Goal: Task Accomplishment & Management: Use online tool/utility

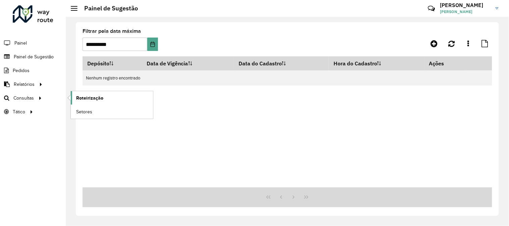
click at [98, 98] on span "Roteirização" at bounding box center [89, 98] width 27 height 7
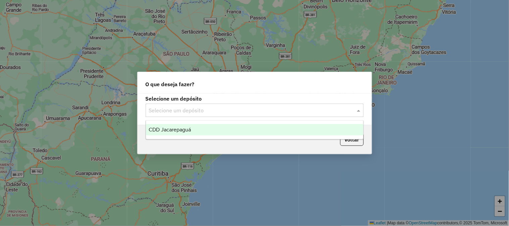
click at [257, 110] on input "text" at bounding box center [248, 111] width 198 height 8
click at [236, 132] on div "CDD Jacarepaguá" at bounding box center [254, 129] width 217 height 11
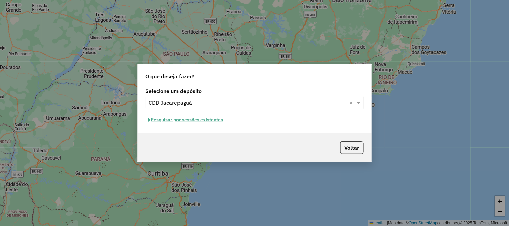
click at [211, 122] on button "Pesquisar por sessões existentes" at bounding box center [186, 120] width 81 height 10
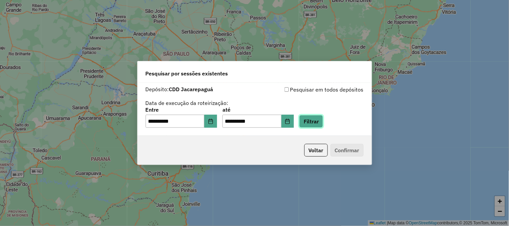
click at [314, 122] on button "Filtrar" at bounding box center [311, 121] width 24 height 13
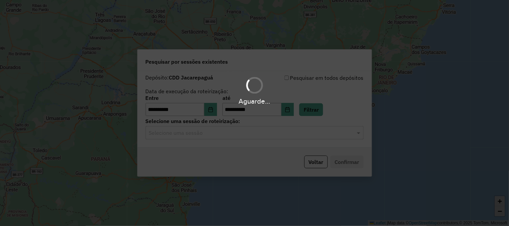
click at [199, 137] on input "text" at bounding box center [248, 133] width 198 height 8
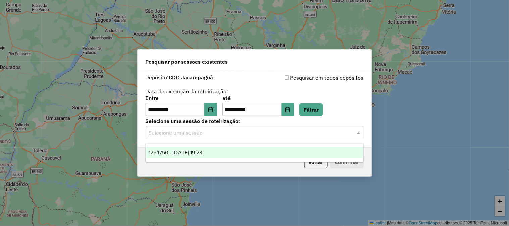
click at [199, 145] on ng-dropdown-panel "1254750 - 28/08/2025 19:23" at bounding box center [255, 152] width 218 height 19
click at [199, 147] on div "1254750 - 28/08/2025 19:23" at bounding box center [254, 152] width 217 height 11
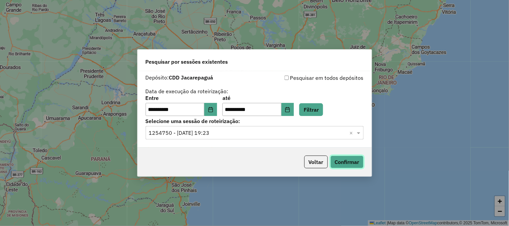
click at [347, 162] on button "Confirmar" at bounding box center [346, 162] width 33 height 13
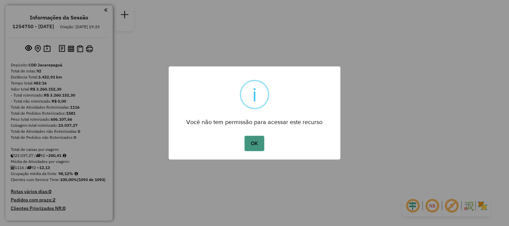
click at [252, 146] on button "OK" at bounding box center [255, 143] width 20 height 15
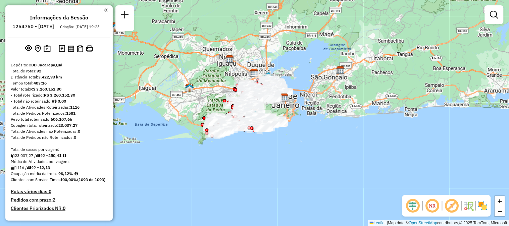
click at [485, 210] on img at bounding box center [482, 206] width 11 height 11
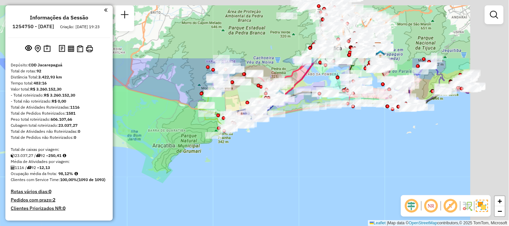
drag, startPoint x: 287, startPoint y: 116, endPoint x: 199, endPoint y: 191, distance: 114.9
click at [199, 191] on div "Janela de atendimento Grade de atendimento Capacidade Transportadoras Veículos …" at bounding box center [254, 113] width 509 height 226
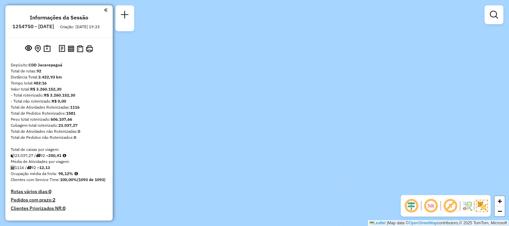
drag, startPoint x: 274, startPoint y: 63, endPoint x: 337, endPoint y: 172, distance: 125.3
click at [349, 196] on div "Janela de atendimento Grade de atendimento Capacidade Transportadoras Veículos …" at bounding box center [254, 113] width 509 height 226
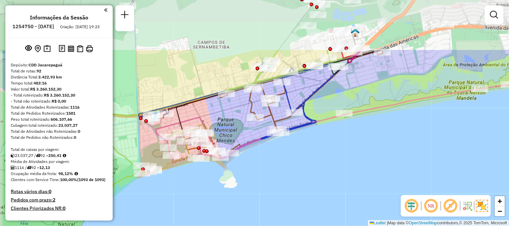
drag, startPoint x: 304, startPoint y: 170, endPoint x: 236, endPoint y: 126, distance: 80.5
click at [311, 174] on div "Janela de atendimento Grade de atendimento Capacidade Transportadoras Veículos …" at bounding box center [254, 113] width 509 height 226
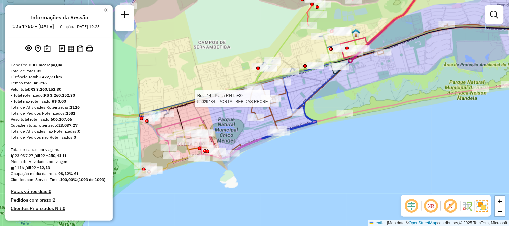
select select "**********"
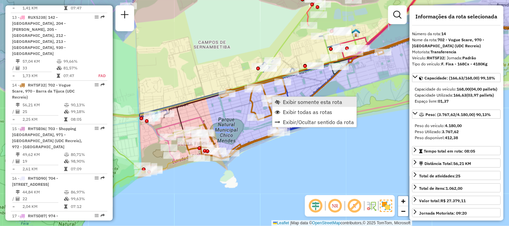
scroll to position [775, 0]
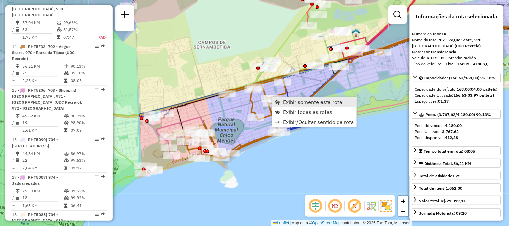
click at [314, 99] on span "Exibir somente esta rota" at bounding box center [313, 101] width 60 height 5
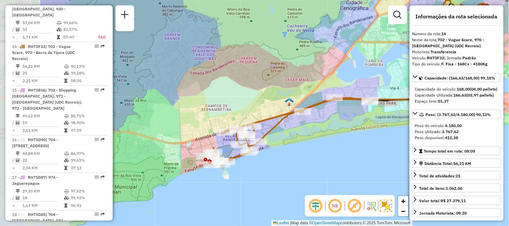
drag, startPoint x: 209, startPoint y: 174, endPoint x: 300, endPoint y: 143, distance: 96.6
click at [300, 143] on div "Janela de atendimento Grade de atendimento Capacidade Transportadoras Veículos …" at bounding box center [254, 113] width 509 height 226
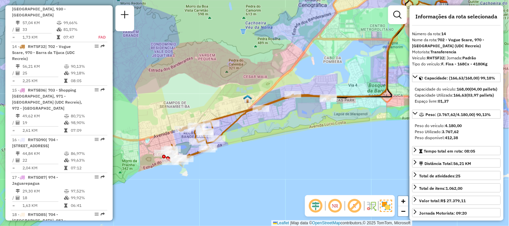
drag, startPoint x: 356, startPoint y: 122, endPoint x: 314, endPoint y: 120, distance: 42.0
click at [314, 120] on div "Janela de atendimento Grade de atendimento Capacidade Transportadoras Veículos …" at bounding box center [254, 113] width 509 height 226
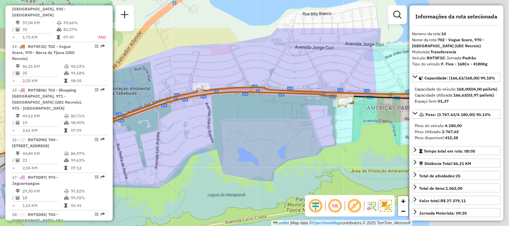
drag, startPoint x: 324, startPoint y: 78, endPoint x: 215, endPoint y: 128, distance: 119.9
click at [215, 128] on div "Janela de atendimento Grade de atendimento Capacidade Transportadoras Veículos …" at bounding box center [254, 113] width 509 height 226
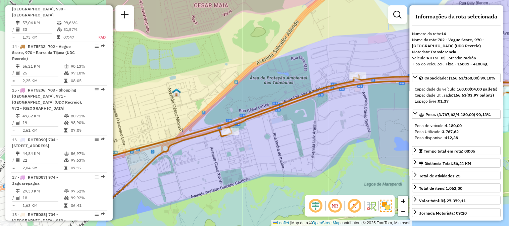
drag, startPoint x: 220, startPoint y: 111, endPoint x: 371, endPoint y: 98, distance: 151.2
click at [371, 98] on div "Janela de atendimento Grade de atendimento Capacidade Transportadoras Veículos …" at bounding box center [254, 113] width 509 height 226
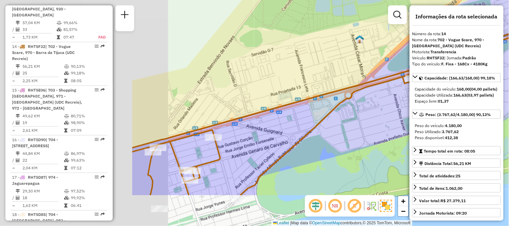
drag, startPoint x: 190, startPoint y: 146, endPoint x: 357, endPoint y: 69, distance: 184.5
click at [390, 75] on div "Janela de atendimento Grade de atendimento Capacidade Transportadoras Veículos …" at bounding box center [254, 113] width 509 height 226
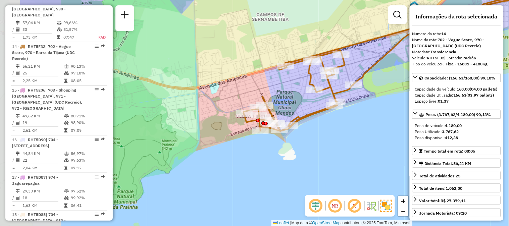
drag, startPoint x: 233, startPoint y: 138, endPoint x: 305, endPoint y: 96, distance: 82.2
click at [305, 96] on div "Rota 14 - Placa RHT5F32 55095278 - 399 REC CAFE E BAR L Janela de atendimento G…" at bounding box center [254, 113] width 509 height 226
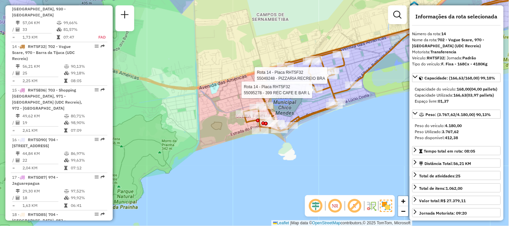
drag, startPoint x: 241, startPoint y: 131, endPoint x: 262, endPoint y: 123, distance: 22.9
click at [261, 125] on div "Rota 14 - Placa RHT5F32 55049248 - PIZZARIA RECREIO BRA Rota 14 - Placa RHT5F32…" at bounding box center [254, 113] width 509 height 226
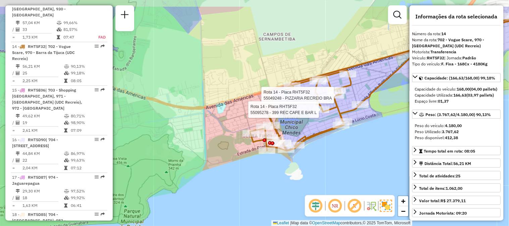
drag, startPoint x: 215, startPoint y: 84, endPoint x: 178, endPoint y: 118, distance: 50.3
click at [178, 118] on div "Rota 14 - Placa RHT5F32 55049248 - PIZZARIA RECREIO BRA Rota 14 - Placa RHT5F32…" at bounding box center [254, 113] width 509 height 226
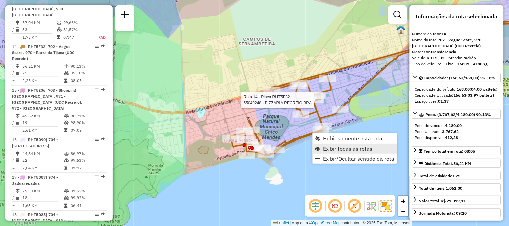
click at [326, 150] on span "Exibir todas as rotas" at bounding box center [348, 148] width 50 height 5
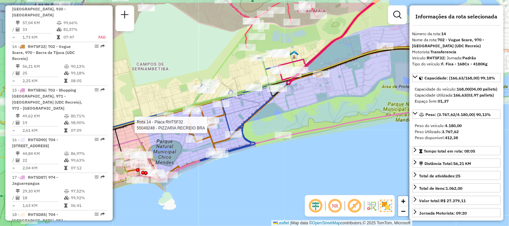
drag, startPoint x: 320, startPoint y: 150, endPoint x: 213, endPoint y: 176, distance: 110.7
click at [213, 176] on div "Rota 14 - Placa RHT5F32 55049248 - PIZZARIA RECREIO BRA Janela de atendimento G…" at bounding box center [254, 113] width 509 height 226
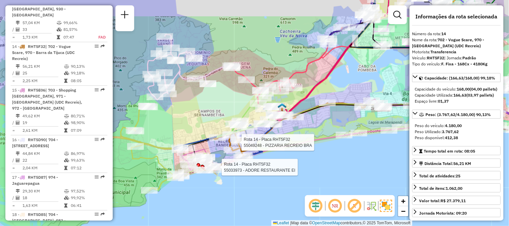
drag, startPoint x: 315, startPoint y: 104, endPoint x: 316, endPoint y: 133, distance: 28.5
click at [316, 133] on div "Rota 14 - Placa RHT5F32 55049248 - PIZZARIA RECREIO BRA Rota 14 - Placa RHT5F32…" at bounding box center [254, 113] width 509 height 226
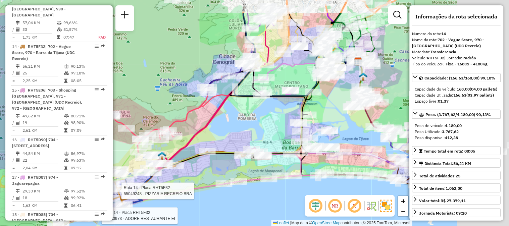
drag, startPoint x: 371, startPoint y: 91, endPoint x: 253, endPoint y: 126, distance: 122.7
click at [253, 126] on div "Rota 14 - Placa RHT5F32 55049248 - PIZZARIA RECREIO BRA Rota 14 - Placa RHT5F32…" at bounding box center [254, 113] width 509 height 226
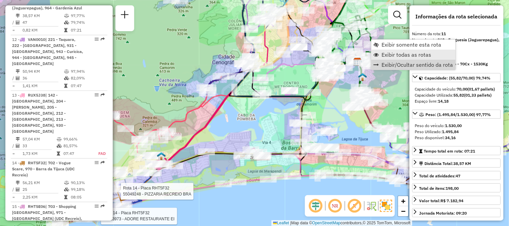
scroll to position [638, 0]
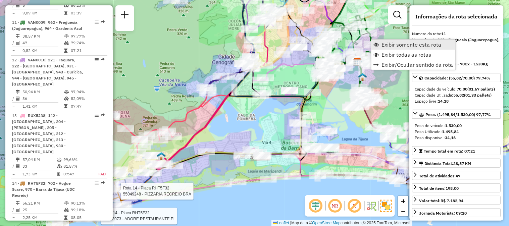
click at [401, 44] on span "Exibir somente esta rota" at bounding box center [412, 44] width 60 height 5
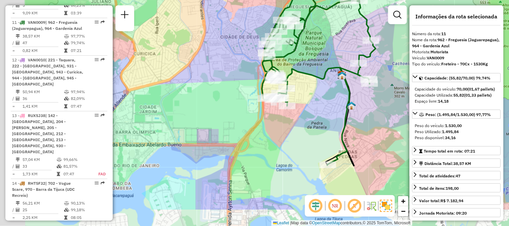
drag, startPoint x: 340, startPoint y: 144, endPoint x: 405, endPoint y: 105, distance: 75.6
click at [405, 105] on div "Janela de atendimento Grade de atendimento Capacidade Transportadoras Veículos …" at bounding box center [254, 113] width 509 height 226
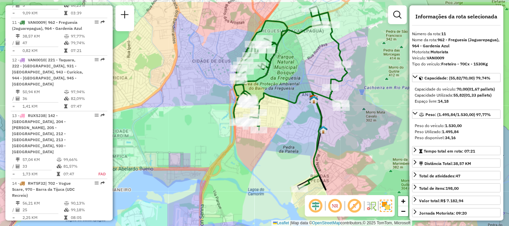
click at [363, 127] on div "Janela de atendimento Grade de atendimento Capacidade Transportadoras Veículos …" at bounding box center [254, 113] width 509 height 226
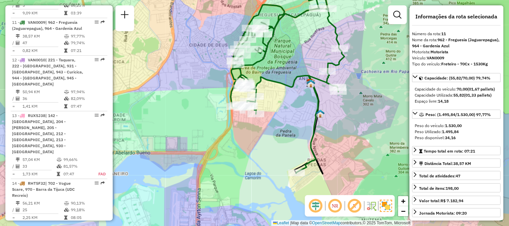
drag, startPoint x: 332, startPoint y: 162, endPoint x: 327, endPoint y: 136, distance: 26.5
click at [327, 136] on div "Janela de atendimento Grade de atendimento Capacidade Transportadoras Veículos …" at bounding box center [254, 113] width 509 height 226
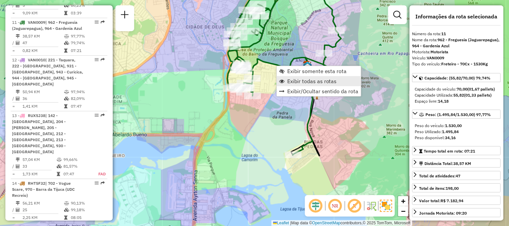
click at [291, 81] on span "Exibir todas as rotas" at bounding box center [312, 80] width 50 height 5
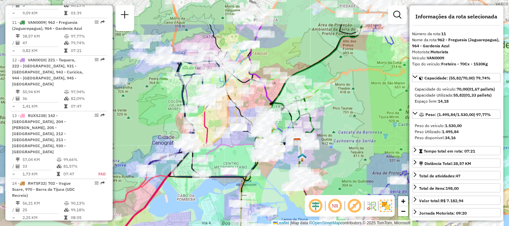
drag, startPoint x: 261, startPoint y: 150, endPoint x: 309, endPoint y: 98, distance: 70.5
click at [291, 197] on div "Janela de atendimento Grade de atendimento Capacidade Transportadoras Veículos …" at bounding box center [254, 113] width 509 height 226
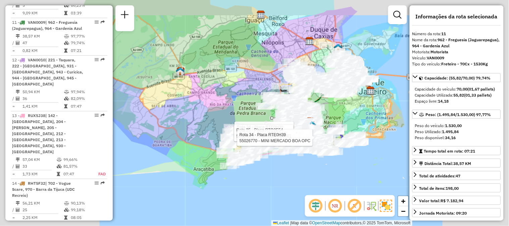
drag, startPoint x: 346, startPoint y: 91, endPoint x: 328, endPoint y: 113, distance: 27.9
click at [328, 113] on div "Rota 34 - Placa RTE0H39 55088556 - MANOEL HIGINO PEREIR Rota 35 - Placa RTO2E54…" at bounding box center [254, 113] width 509 height 226
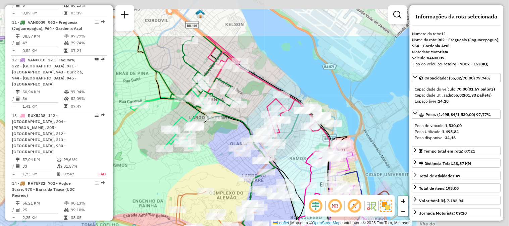
drag, startPoint x: 205, startPoint y: 84, endPoint x: 137, endPoint y: 111, distance: 73.1
click at [136, 111] on icon at bounding box center [176, 116] width 93 height 65
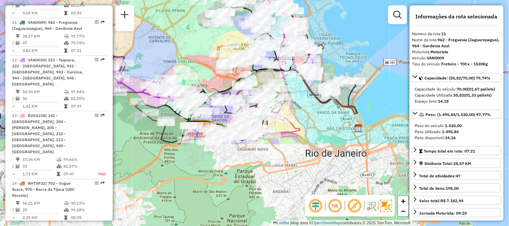
drag, startPoint x: 338, startPoint y: 155, endPoint x: 341, endPoint y: 50, distance: 104.4
click at [341, 50] on div "Rota 34 - Placa RTE0H39 55088556 - MANOEL HIGINO PEREIR Rota 35 - Placa RTO2E54…" at bounding box center [254, 113] width 509 height 226
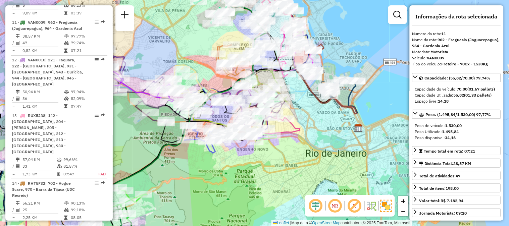
drag, startPoint x: 295, startPoint y: 121, endPoint x: 355, endPoint y: 125, distance: 60.2
click at [300, 125] on icon at bounding box center [276, 119] width 48 height 30
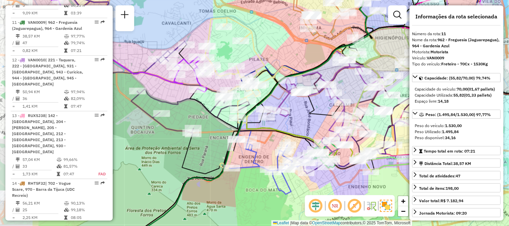
drag, startPoint x: 296, startPoint y: 116, endPoint x: 379, endPoint y: 119, distance: 83.6
click at [379, 119] on div "Rota 34 - Placa RTE0H39 55088556 - MANOEL HIGINO PEREIR Rota 35 - Placa RTO2E54…" at bounding box center [254, 113] width 509 height 226
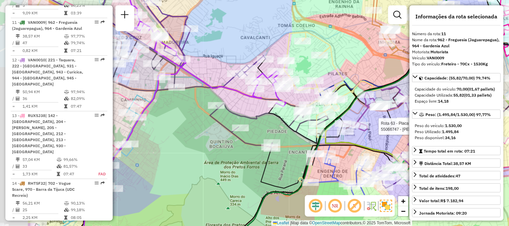
drag, startPoint x: 230, startPoint y: 34, endPoint x: 313, endPoint y: 48, distance: 84.1
click at [313, 48] on div "Rota 34 - Placa RTE0H39 55088556 - MANOEL HIGINO PEREIR Rota 35 - Placa RTO2E54…" at bounding box center [254, 113] width 509 height 226
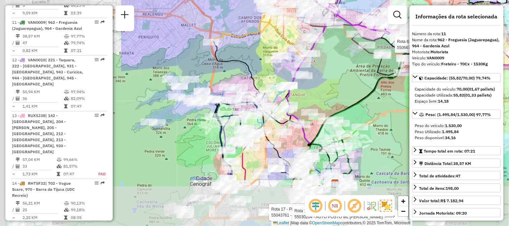
drag, startPoint x: 148, startPoint y: 96, endPoint x: 288, endPoint y: 39, distance: 151.8
click at [321, 25] on icon at bounding box center [313, 78] width 53 height 203
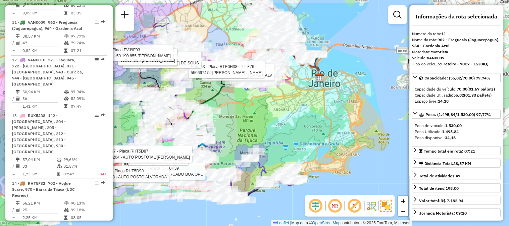
drag, startPoint x: 331, startPoint y: 87, endPoint x: 228, endPoint y: 112, distance: 106.0
click at [228, 112] on div "Rota 34 - Placa RTE0H39 55088556 - MANOEL HIGINO PEREIR Rota 35 - Placa RTO2E54…" at bounding box center [254, 113] width 509 height 226
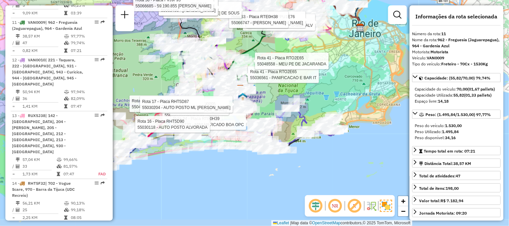
drag, startPoint x: 366, startPoint y: 113, endPoint x: 380, endPoint y: 91, distance: 26.0
click at [380, 91] on div "Rota 34 - Placa RTE0H39 55088556 - MANOEL HIGINO PEREIR Rota 35 - Placa RTO2E54…" at bounding box center [254, 113] width 509 height 226
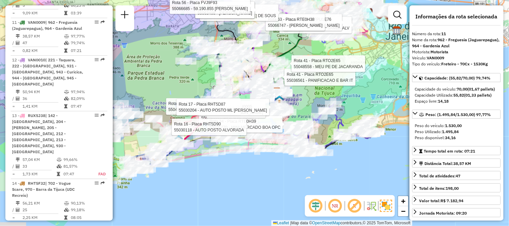
drag, startPoint x: 267, startPoint y: 95, endPoint x: 306, endPoint y: 99, distance: 39.4
click at [306, 99] on div "Rota 34 - Placa RTE0H39 55088556 - MANOEL HIGINO PEREIR Rota 35 - Placa RTO2E54…" at bounding box center [254, 113] width 509 height 226
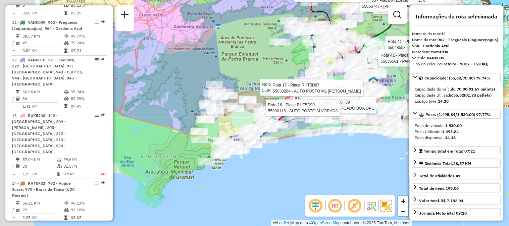
drag, startPoint x: 205, startPoint y: 188, endPoint x: 303, endPoint y: 164, distance: 101.1
click at [303, 164] on div "Rota 34 - Placa RTE0H39 55088556 - MANOEL HIGINO PEREIR Rota 35 - Placa RTO2E54…" at bounding box center [254, 113] width 509 height 226
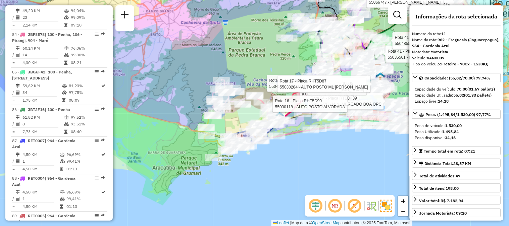
scroll to position [3543, 0]
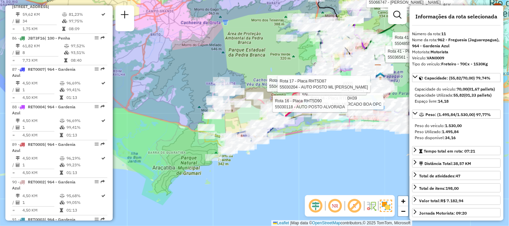
click at [296, 184] on div "Rota 34 - Placa RTE0H39 55088556 - MANOEL HIGINO PEREIR Rota 35 - Placa RTO2E54…" at bounding box center [254, 113] width 509 height 226
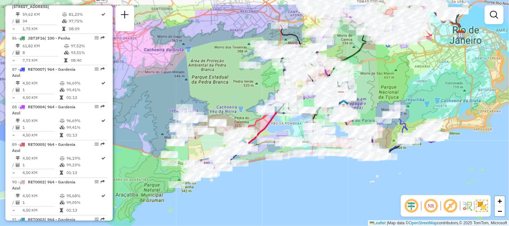
drag, startPoint x: 334, startPoint y: 165, endPoint x: 300, endPoint y: 199, distance: 48.2
click at [300, 199] on div "Janela de atendimento Grade de atendimento Capacidade Transportadoras Veículos …" at bounding box center [254, 113] width 509 height 226
